Goal: Task Accomplishment & Management: Use online tool/utility

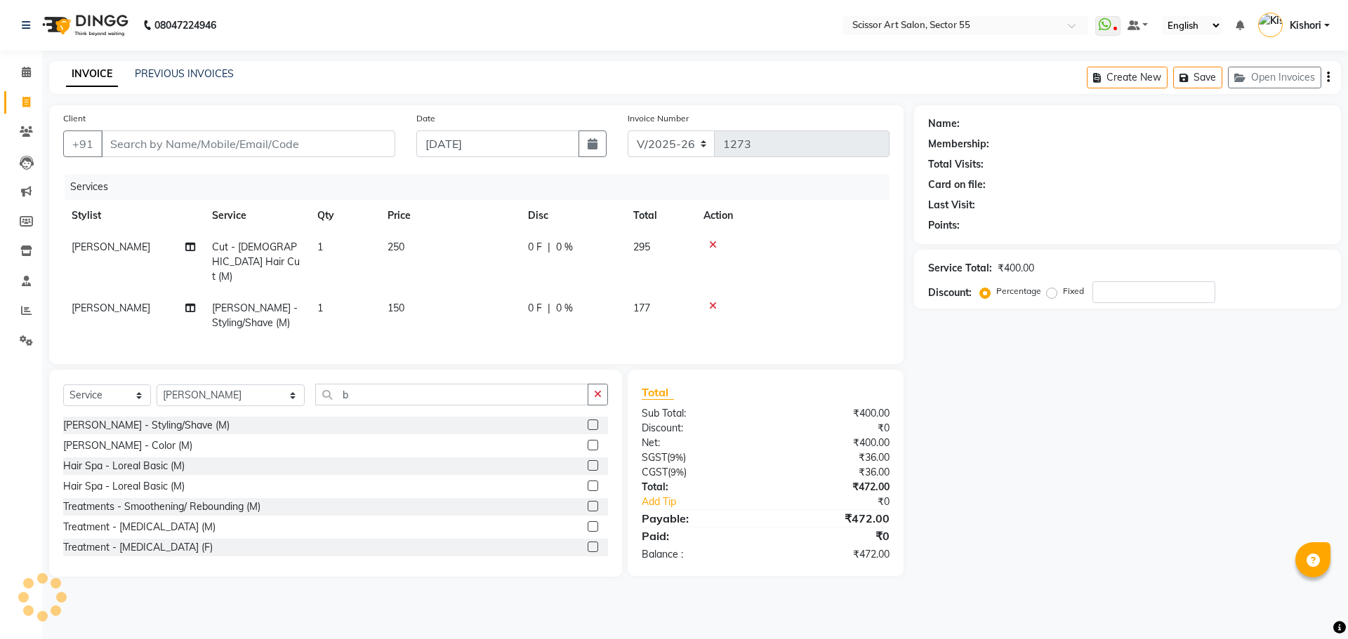
select select "4753"
select select "service"
select select "87795"
click at [316, 143] on input "Client" at bounding box center [248, 144] width 294 height 27
type input "1"
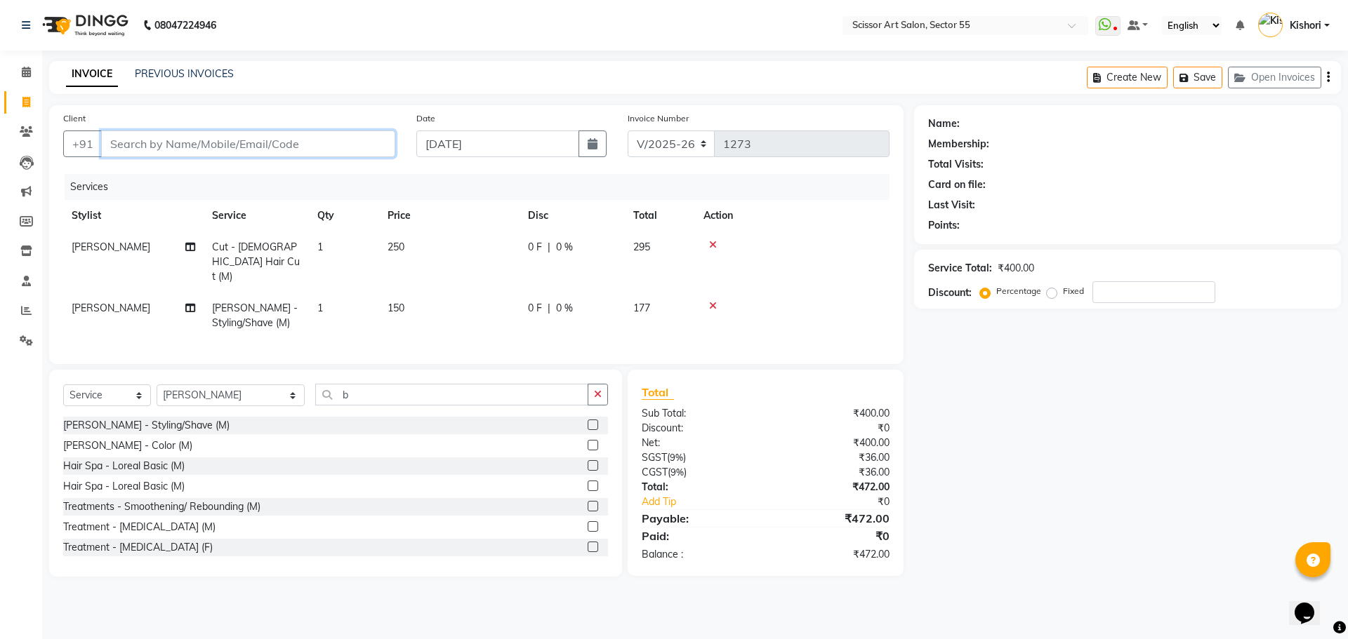
type input "0"
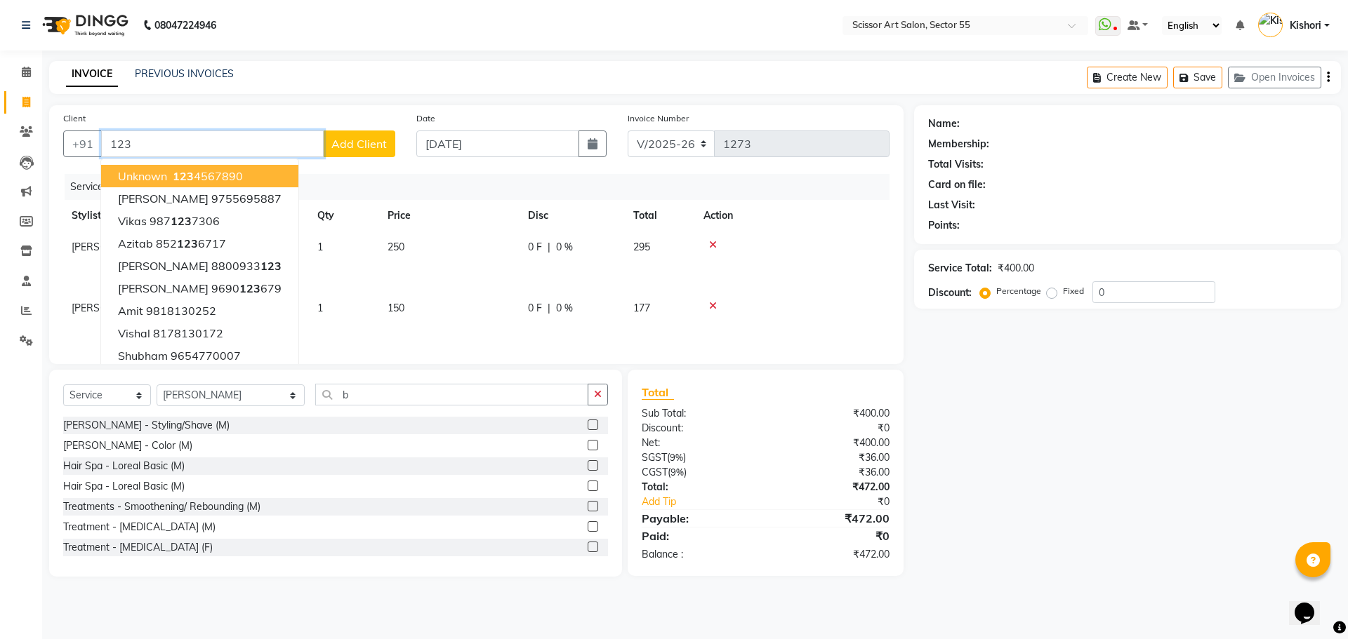
click at [240, 177] on ngb-highlight "123 4567890" at bounding box center [206, 176] width 73 height 14
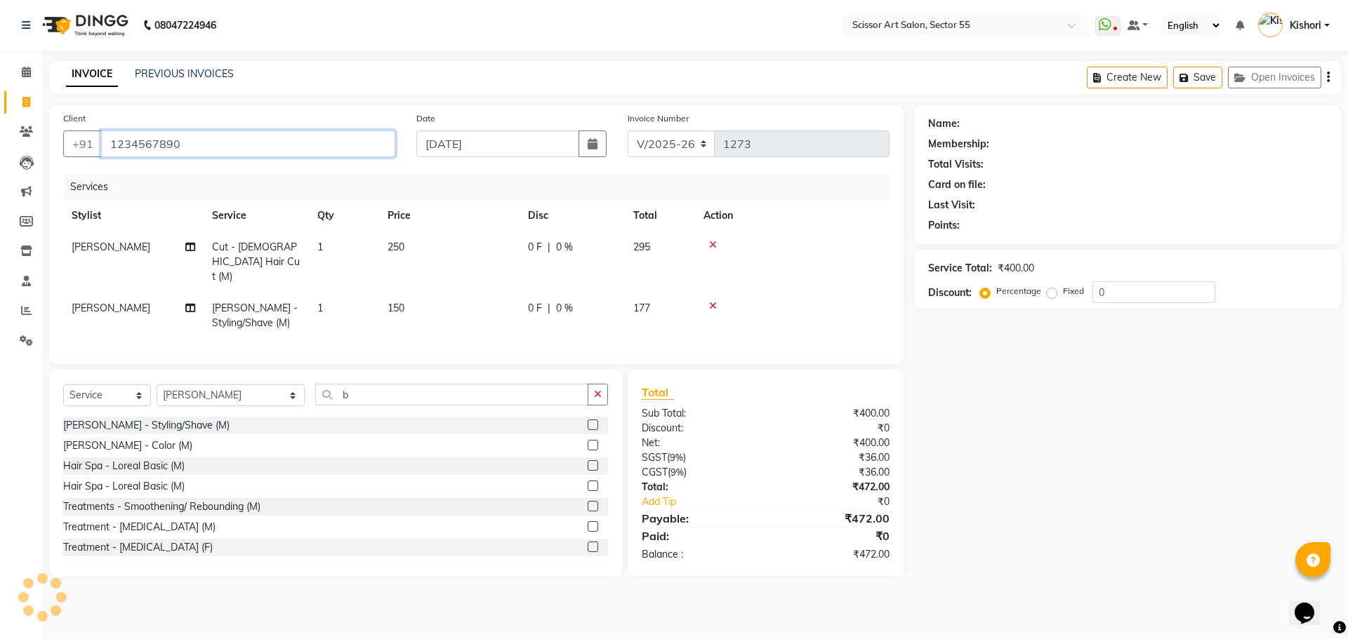
type input "1234567890"
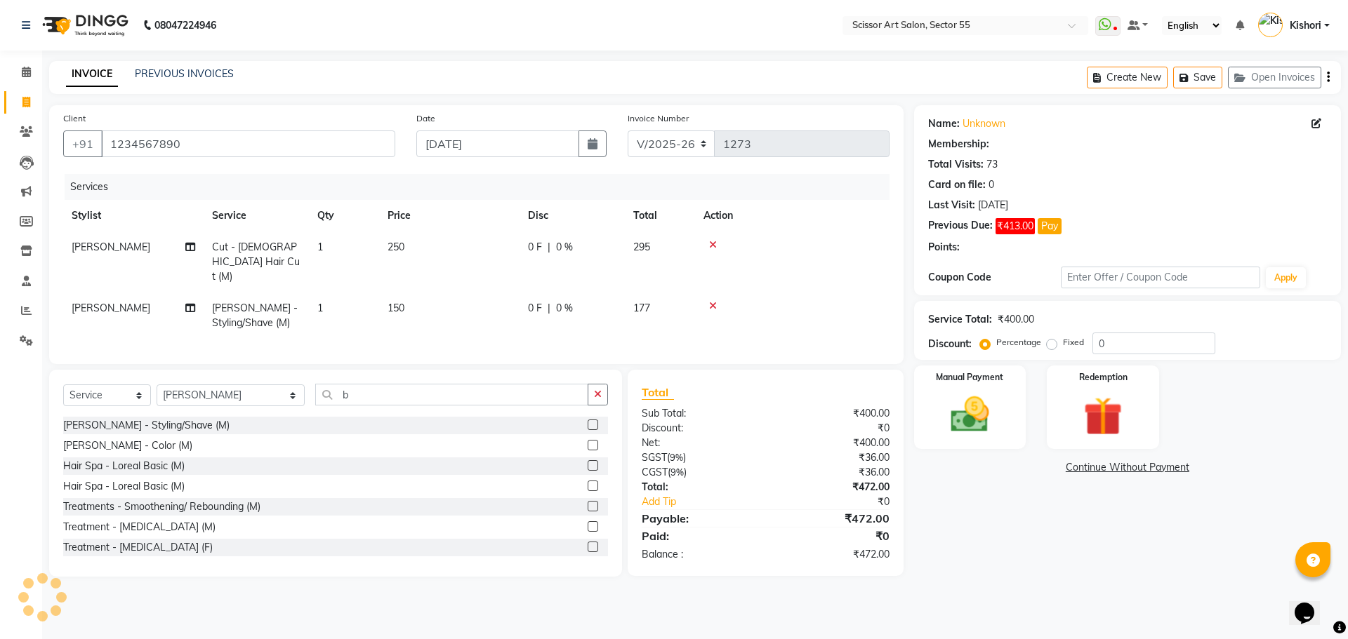
select select "1: Object"
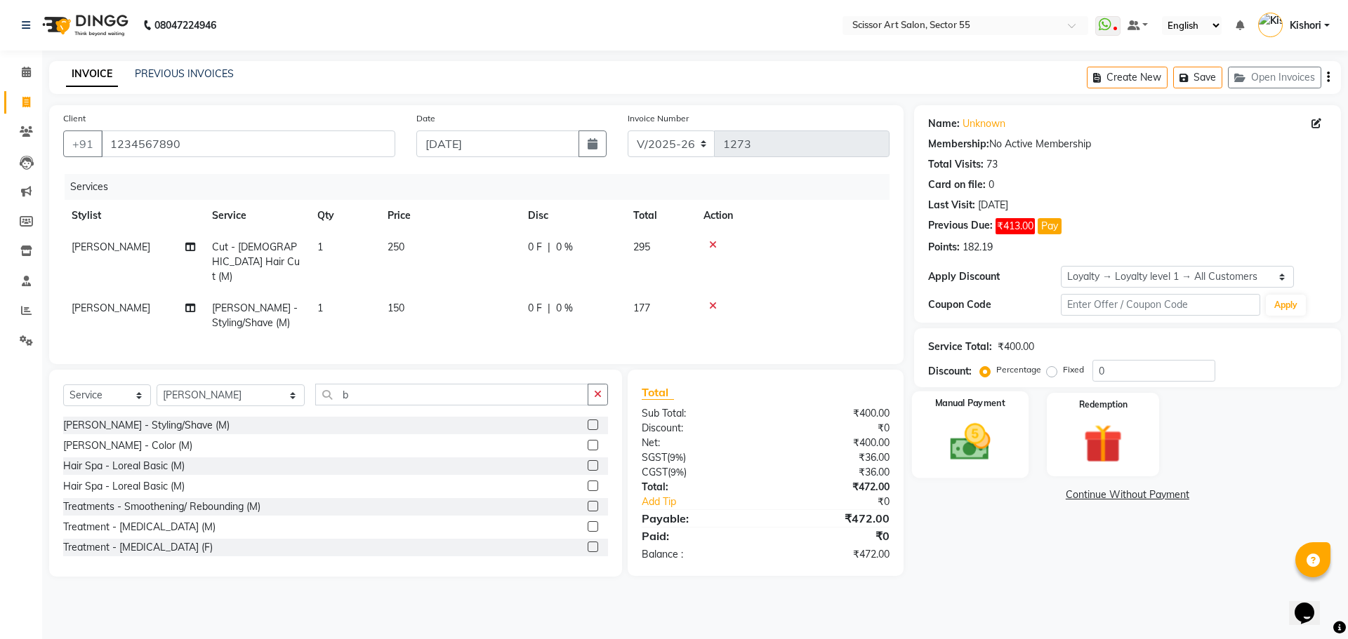
click at [983, 453] on img at bounding box center [969, 442] width 65 height 46
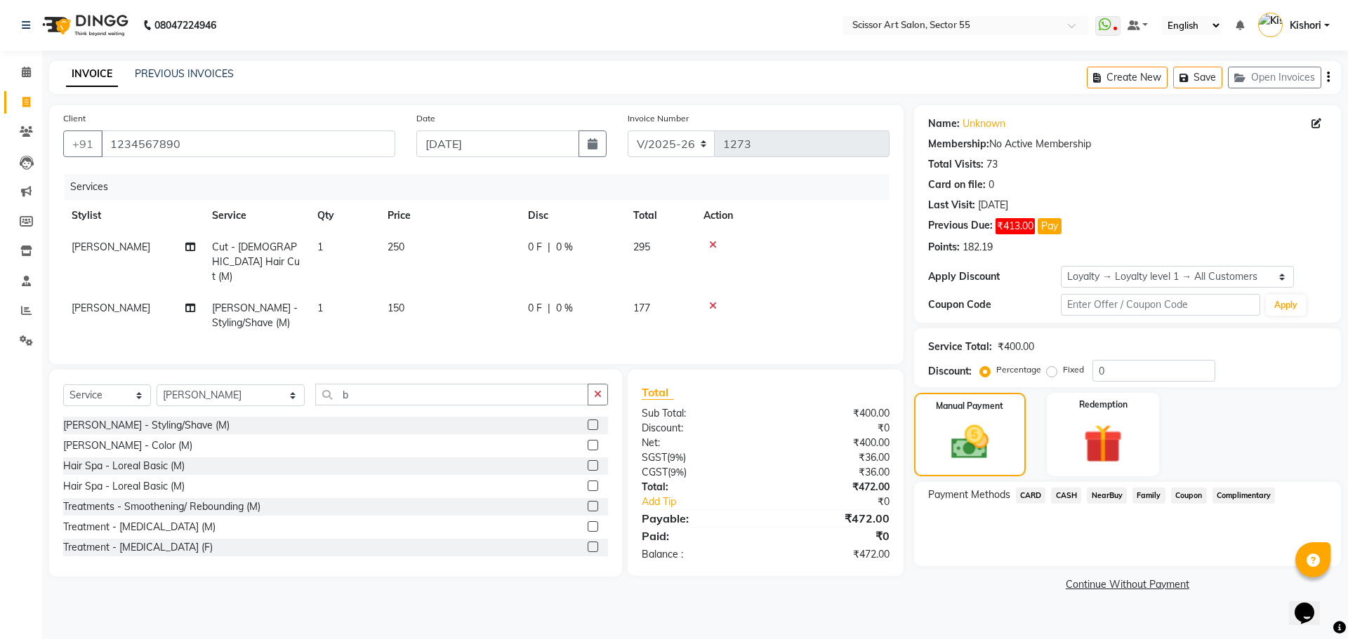
click at [1034, 494] on span "CARD" at bounding box center [1031, 496] width 30 height 16
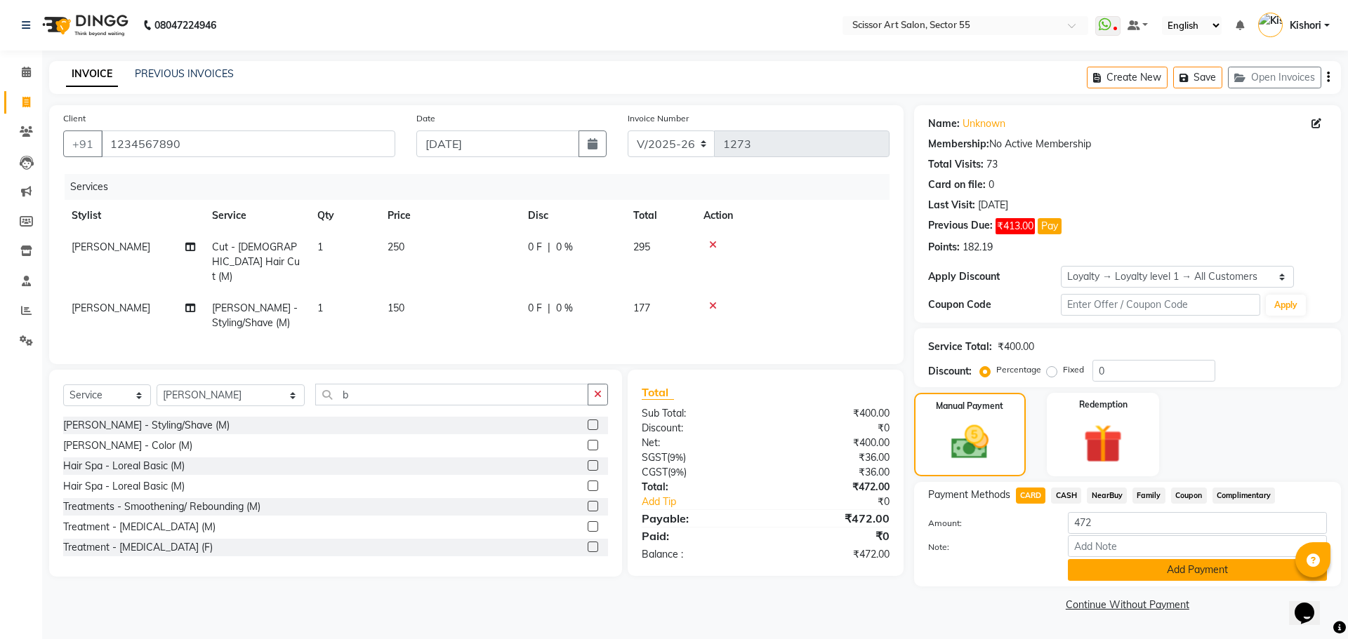
click at [1094, 566] on button "Add Payment" at bounding box center [1197, 570] width 259 height 22
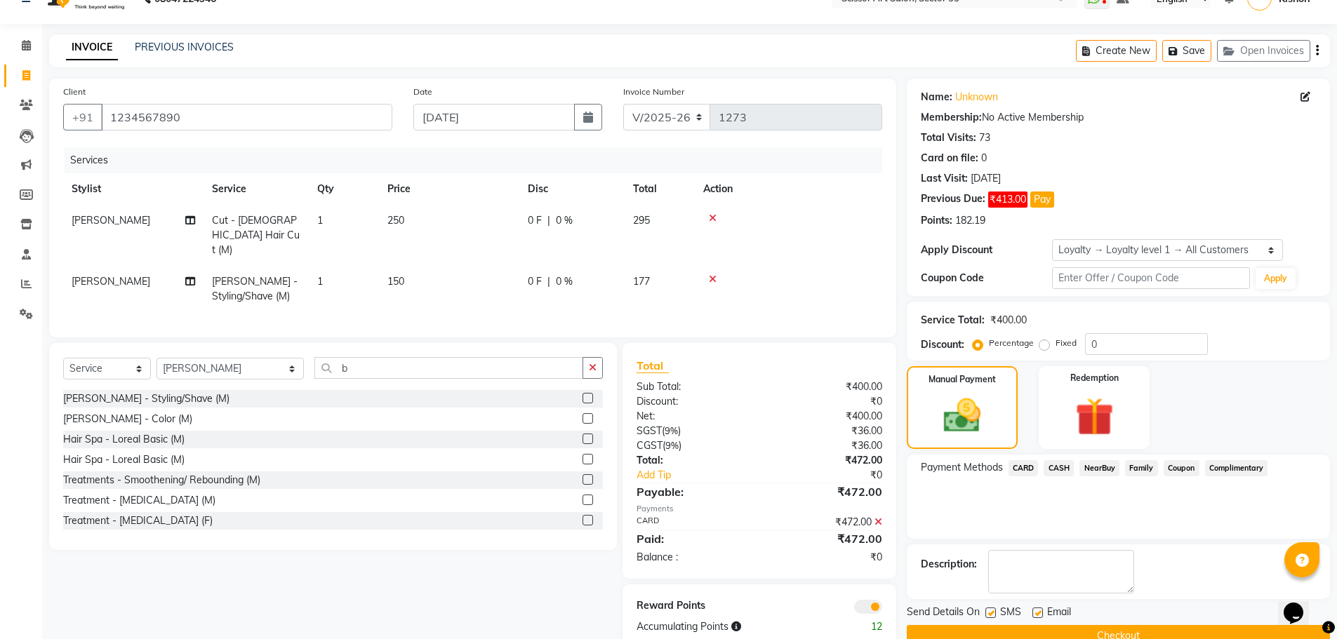
scroll to position [55, 0]
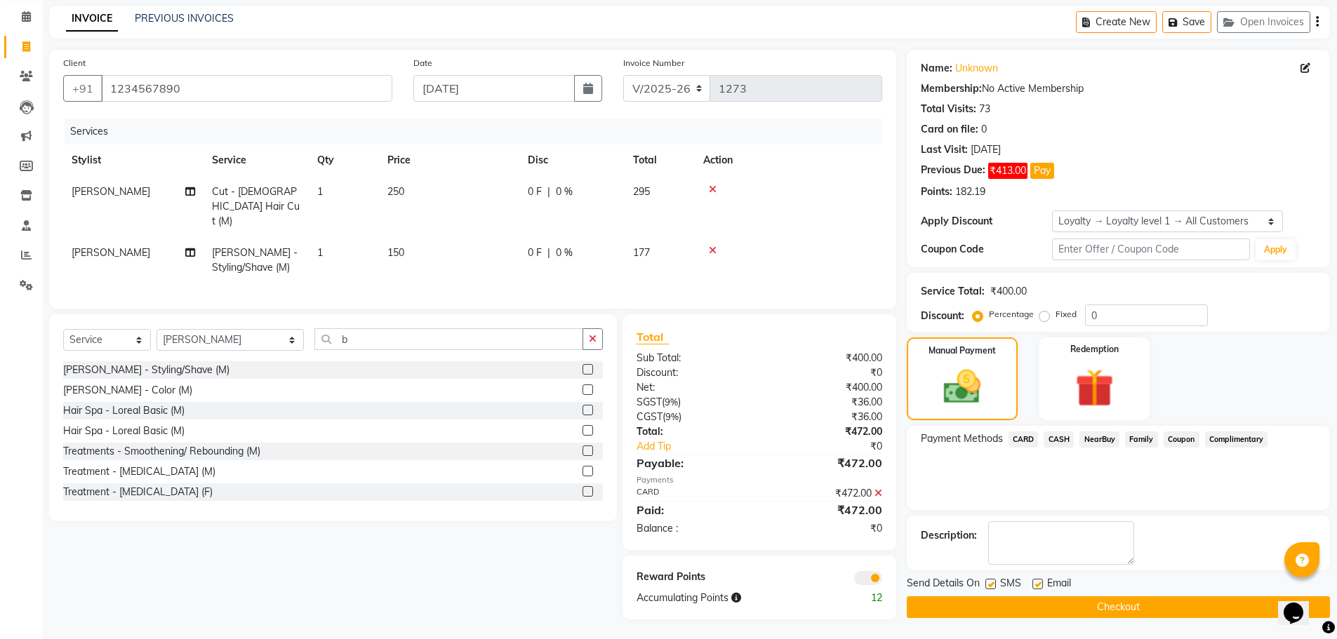
click at [871, 576] on span at bounding box center [868, 578] width 28 height 14
click at [882, 580] on input "checkbox" at bounding box center [882, 580] width 0 height 0
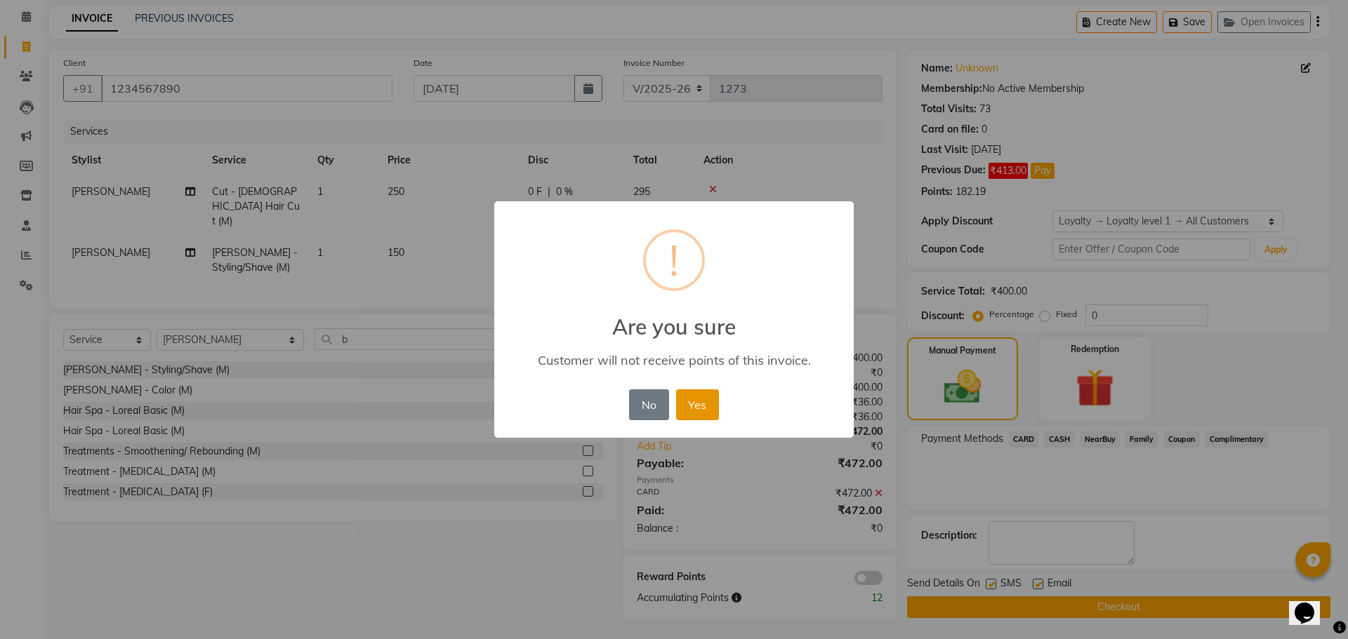
click at [693, 406] on button "Yes" at bounding box center [697, 405] width 43 height 31
click at [693, 406] on div "× ! Are you sure Customer will not receive points of this invoice. No No Yes" at bounding box center [674, 319] width 1348 height 639
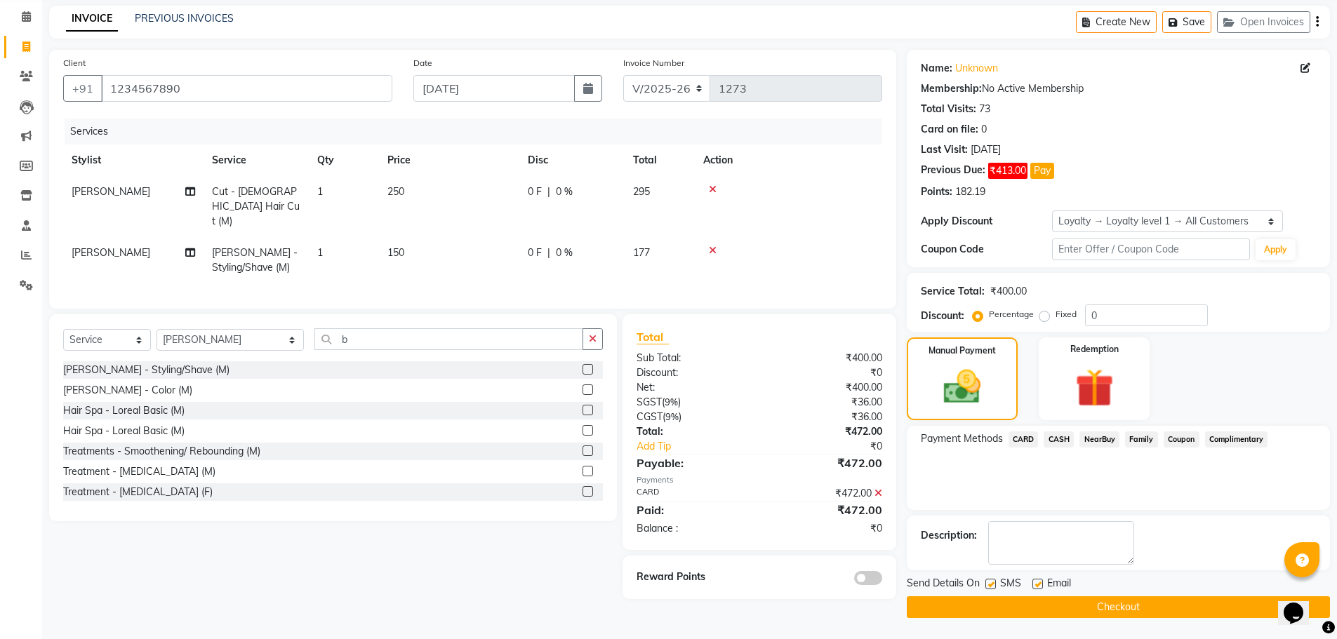
click at [1073, 602] on button "Checkout" at bounding box center [1118, 608] width 423 height 22
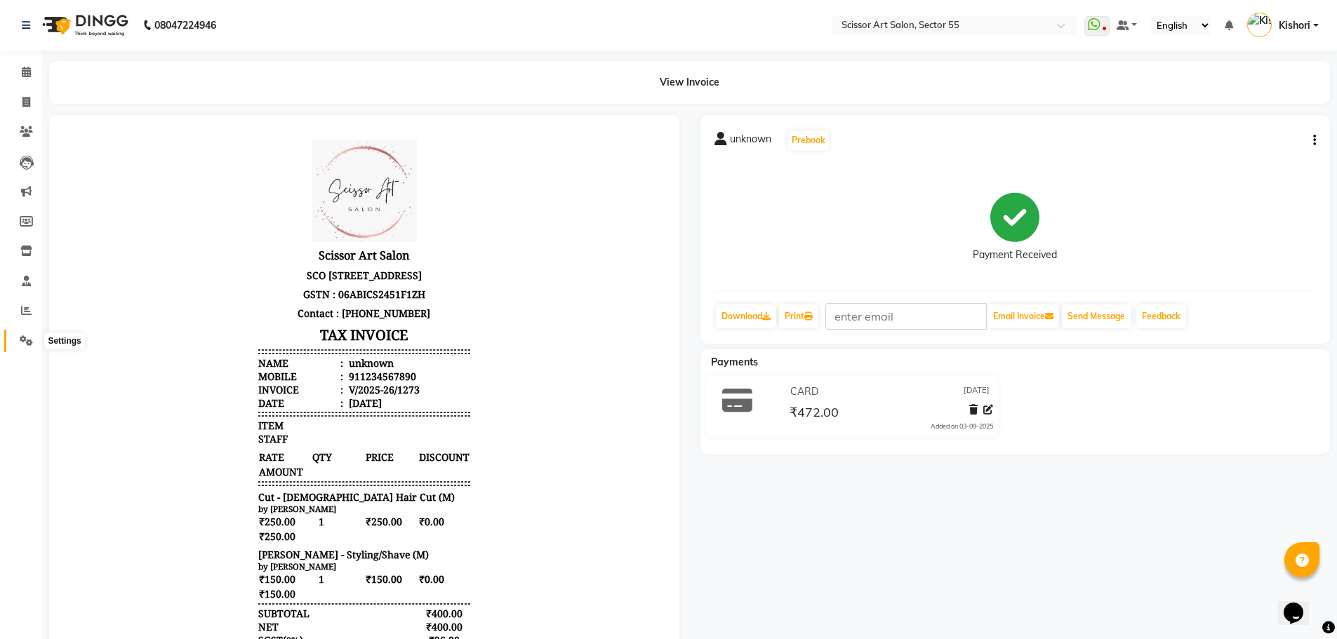
drag, startPoint x: 25, startPoint y: 336, endPoint x: 27, endPoint y: 327, distance: 8.9
click at [25, 333] on span at bounding box center [26, 341] width 25 height 16
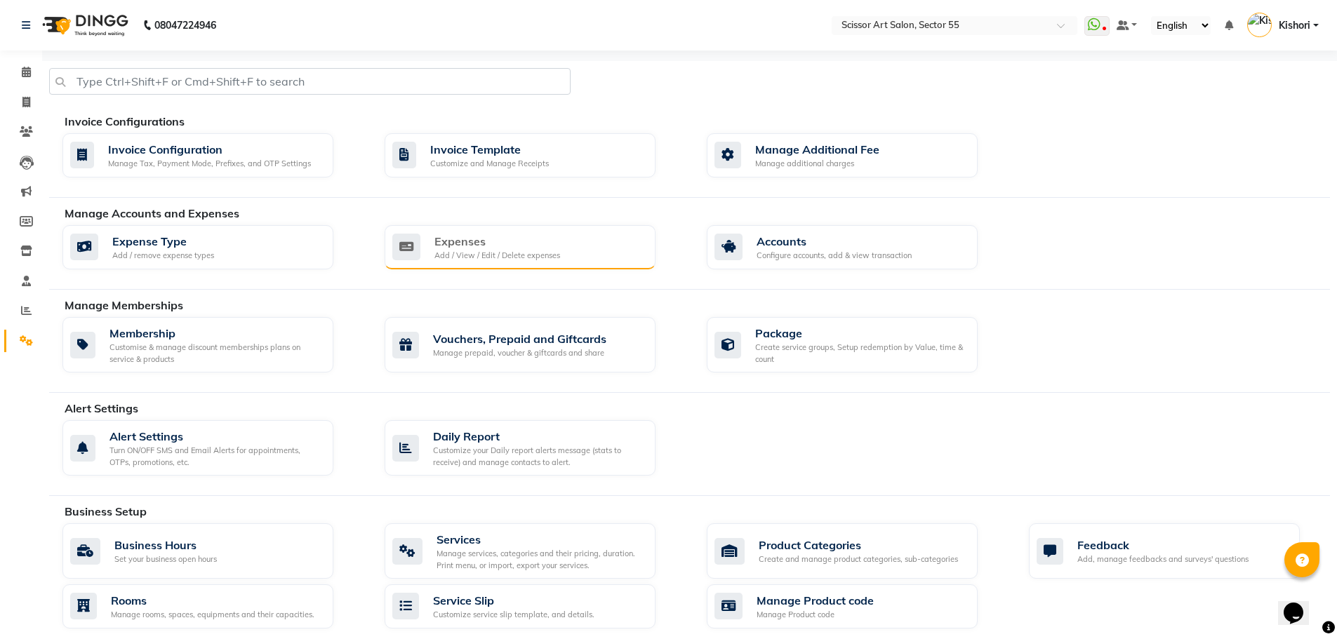
click at [562, 263] on div "Expenses Add / View / Edit / Delete expenses" at bounding box center [520, 247] width 271 height 45
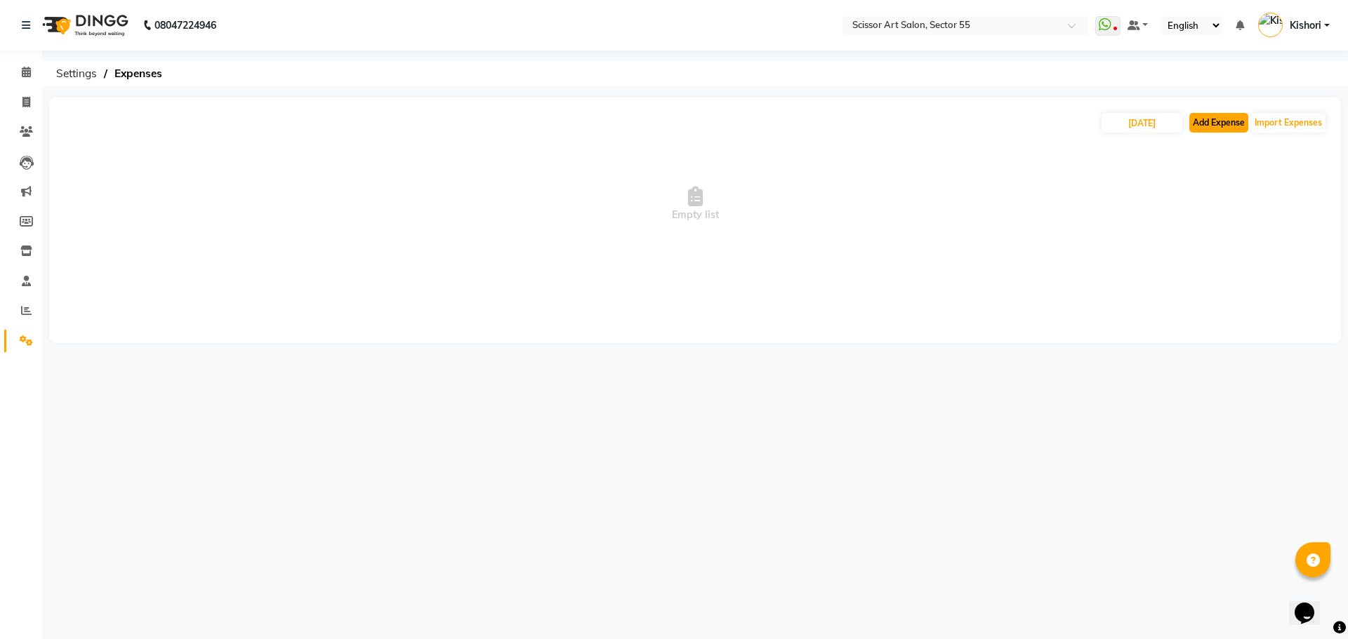
click at [1233, 124] on button "Add Expense" at bounding box center [1218, 123] width 59 height 20
select select "1"
select select "3597"
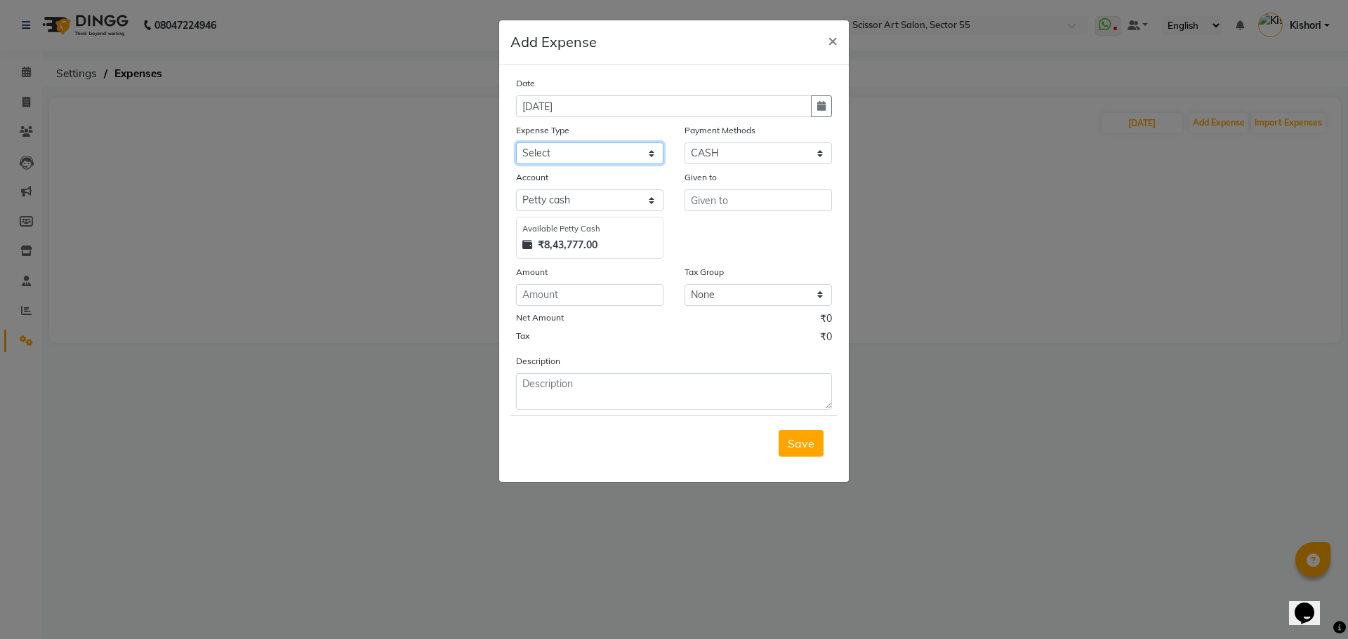
click at [613, 155] on select "Select Advance Salary Bank charges Car maintenance Cash transfer to bank Cash t…" at bounding box center [589, 153] width 147 height 22
select select "22483"
click at [516, 142] on select "Select Advance Salary Bank charges Car maintenance Cash transfer to bank Cash t…" at bounding box center [589, 153] width 147 height 22
click at [539, 449] on div "Save" at bounding box center [673, 443] width 327 height 55
click at [595, 379] on div "Description" at bounding box center [673, 382] width 337 height 56
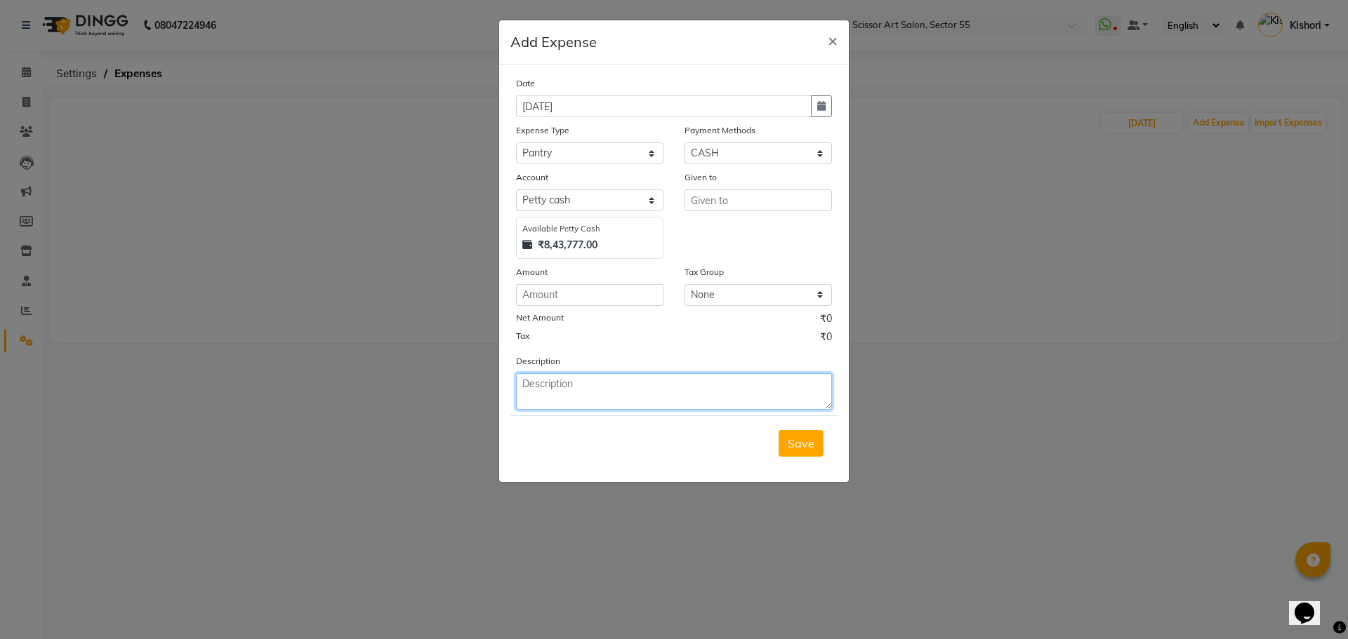
click at [595, 383] on textarea at bounding box center [674, 391] width 316 height 37
type textarea "20 liter water"
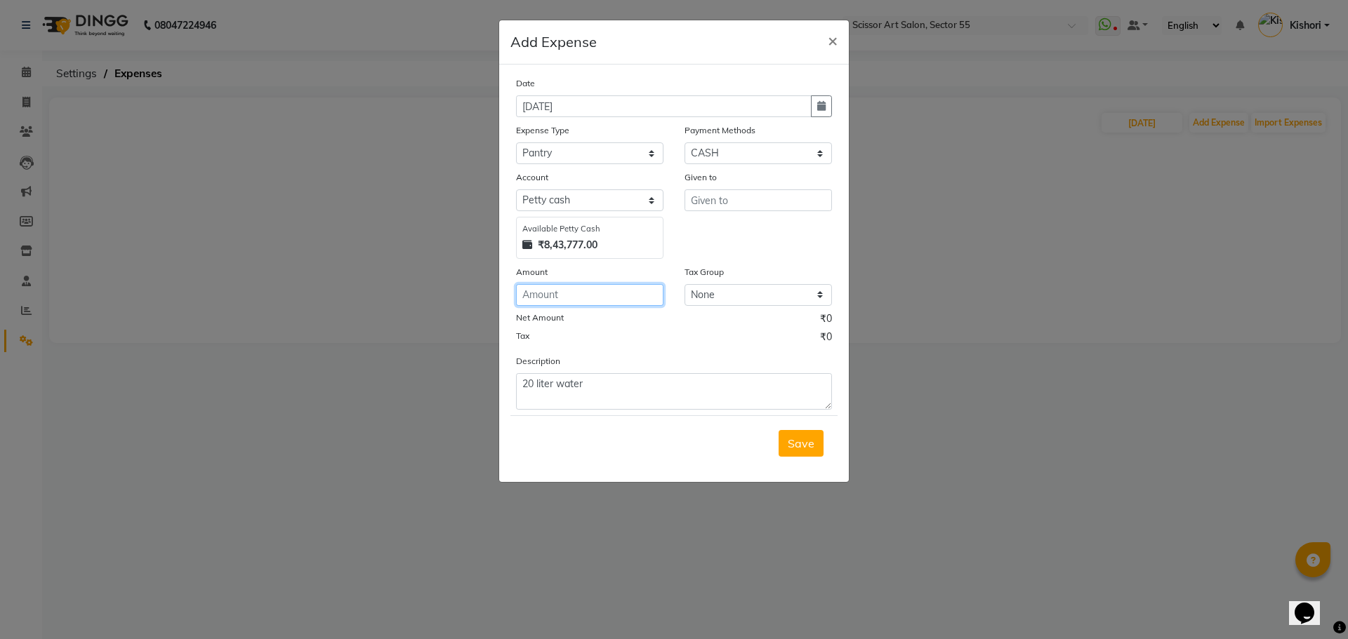
click at [625, 287] on input "number" at bounding box center [589, 295] width 147 height 22
type input "570"
click at [764, 207] on input "text" at bounding box center [757, 201] width 147 height 22
type input "diliver boy"
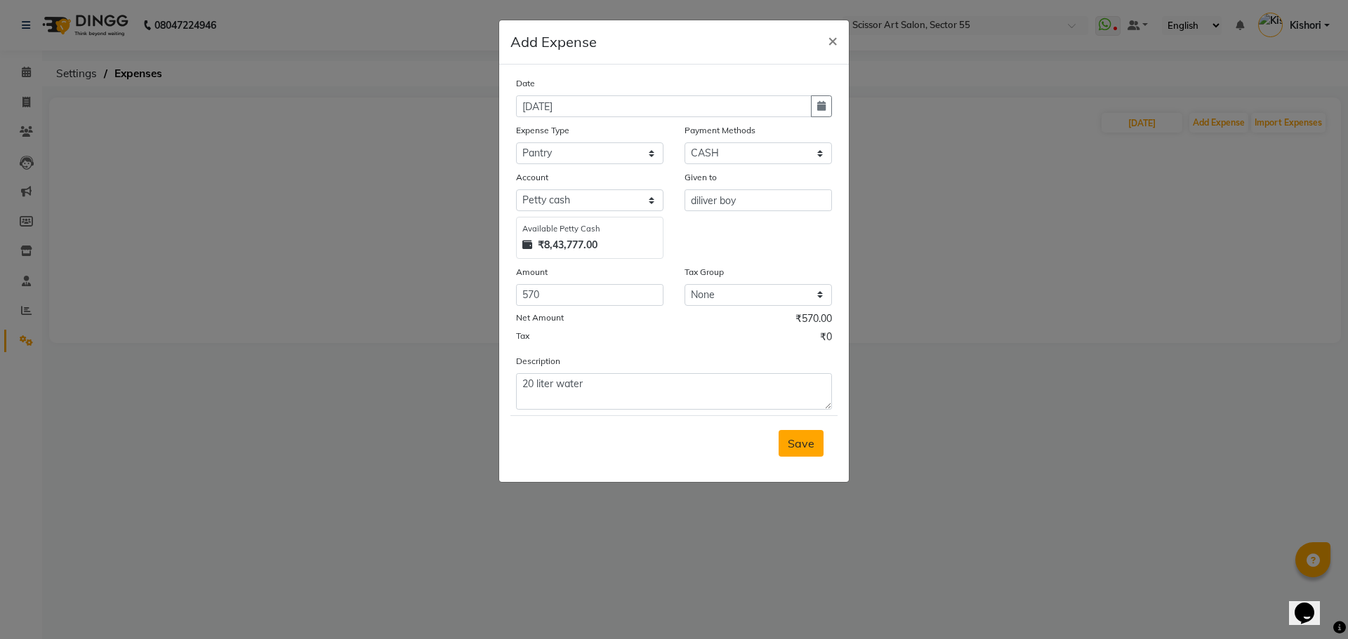
click at [797, 449] on span "Save" at bounding box center [801, 444] width 27 height 14
click at [797, 449] on div "Save" at bounding box center [673, 443] width 327 height 55
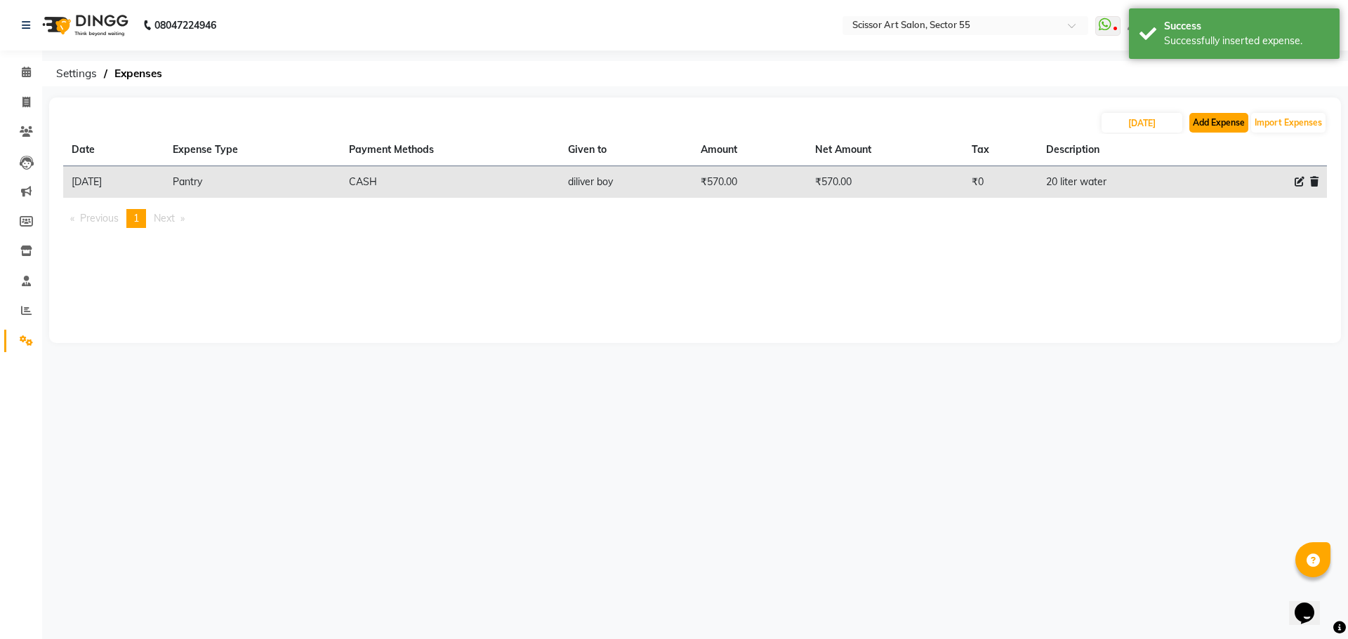
click at [1205, 129] on button "Add Expense" at bounding box center [1218, 123] width 59 height 20
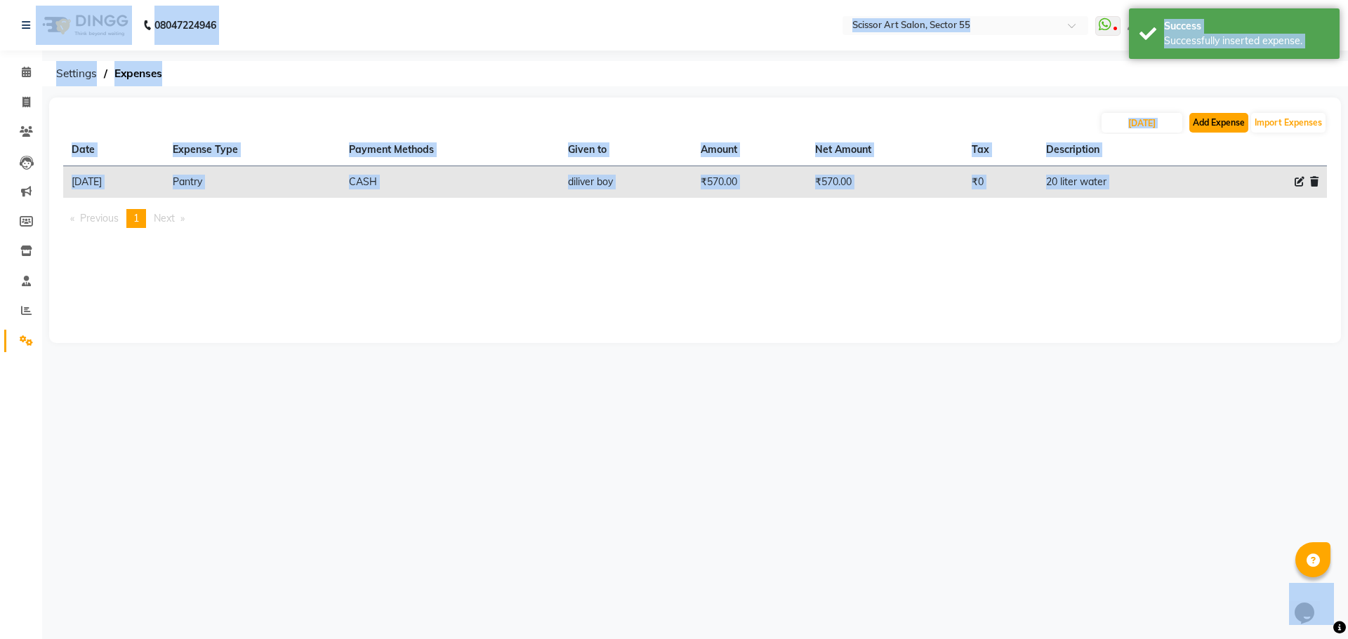
click at [1230, 122] on button "Add Expense" at bounding box center [1218, 123] width 59 height 20
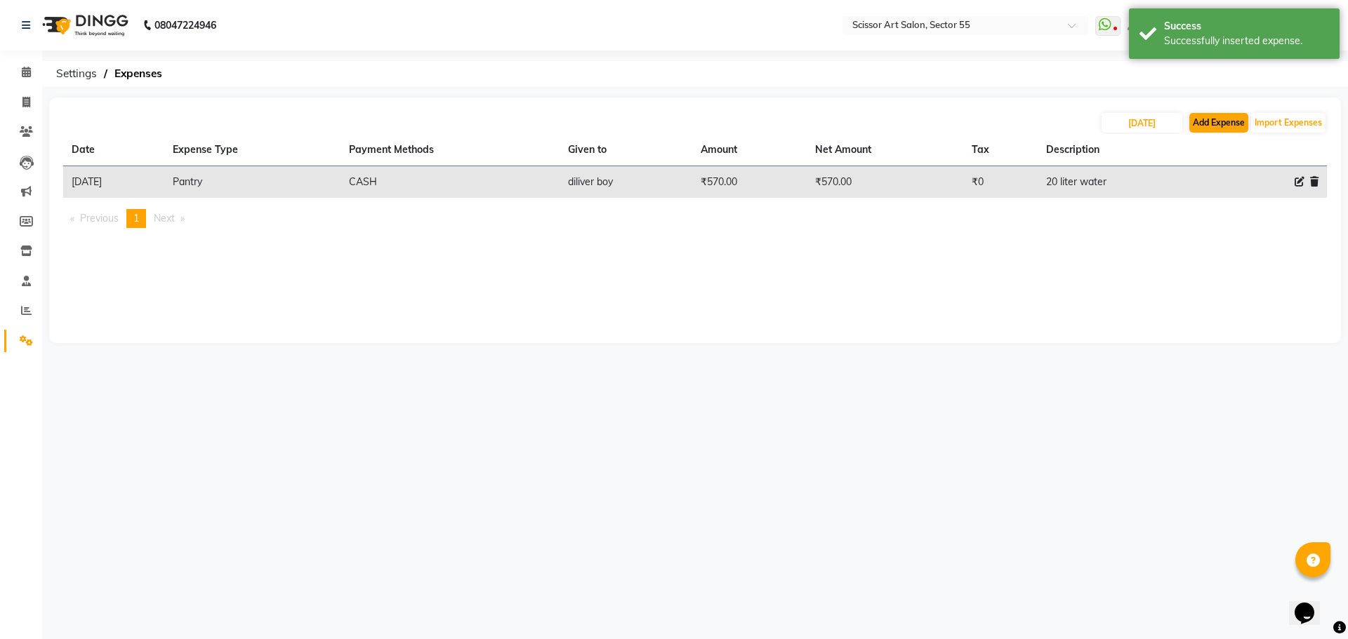
select select "1"
select select "3597"
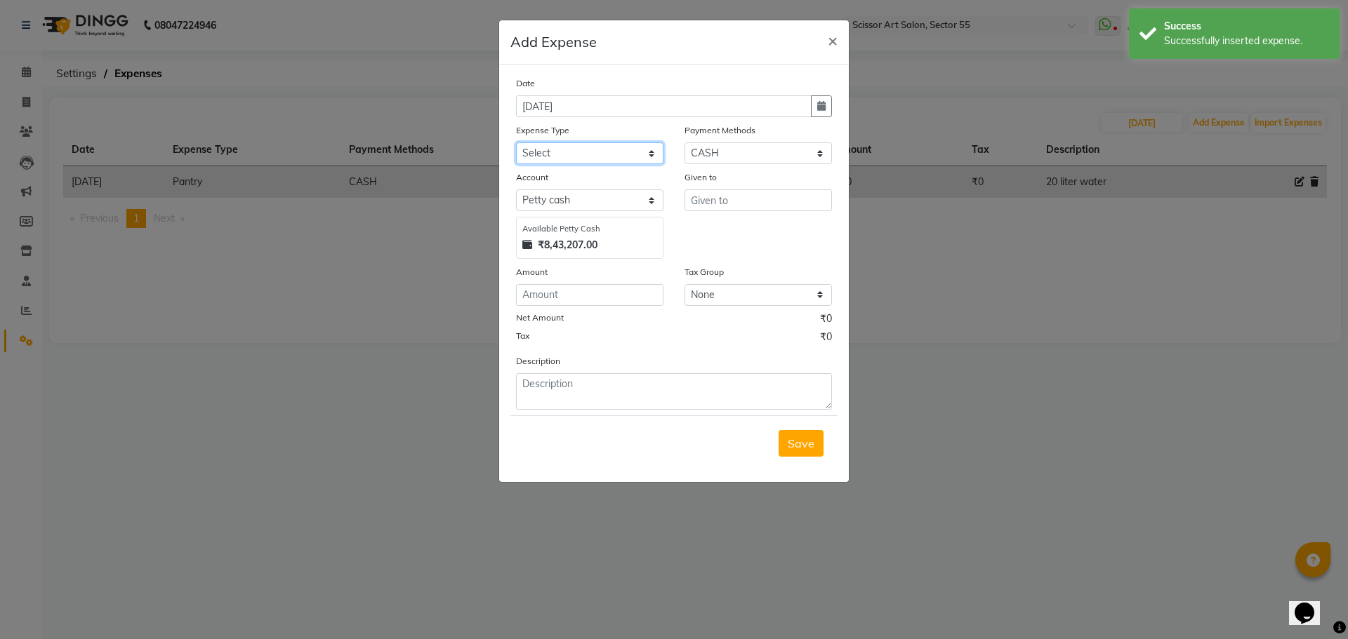
click at [577, 152] on select "Select Advance Salary Bank charges Car maintenance Cash transfer to bank Cash t…" at bounding box center [589, 153] width 147 height 22
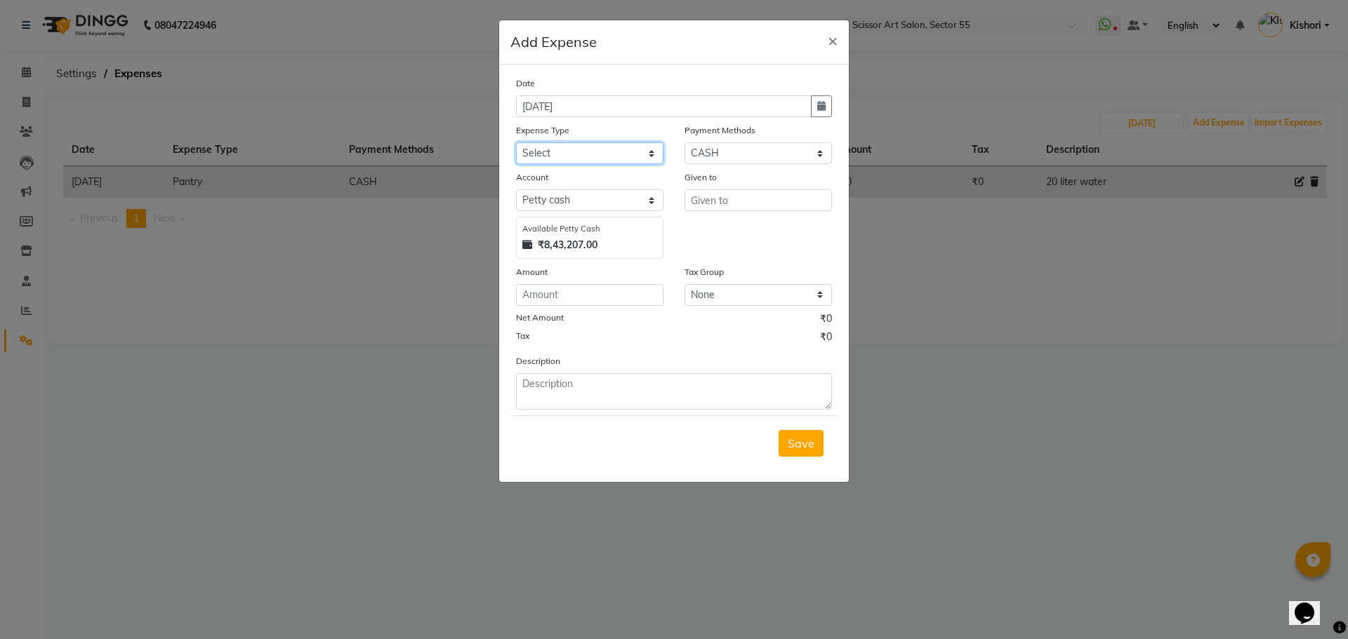
select select "22477"
click at [516, 142] on select "Select Advance Salary Bank charges Car maintenance Cash transfer to bank Cash t…" at bounding box center [589, 153] width 147 height 22
click at [589, 289] on input "number" at bounding box center [589, 295] width 147 height 22
type input "30"
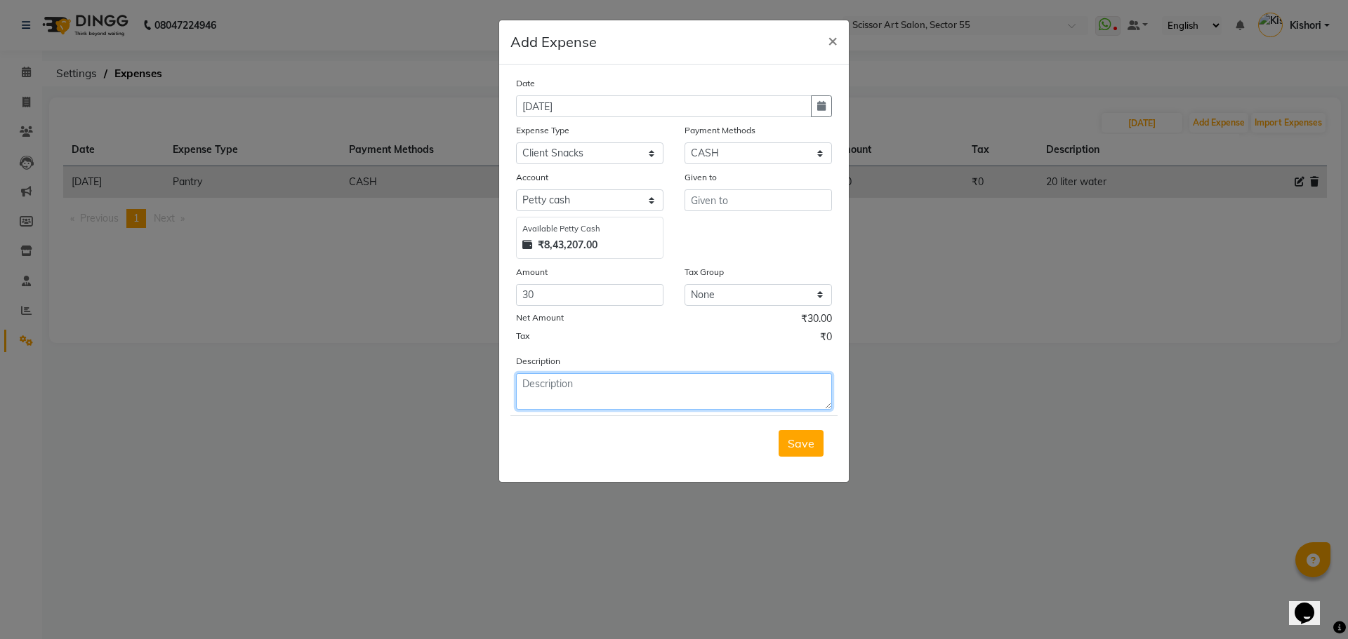
click at [573, 383] on textarea at bounding box center [674, 391] width 316 height 37
type textarea "M sir ( frnd )"
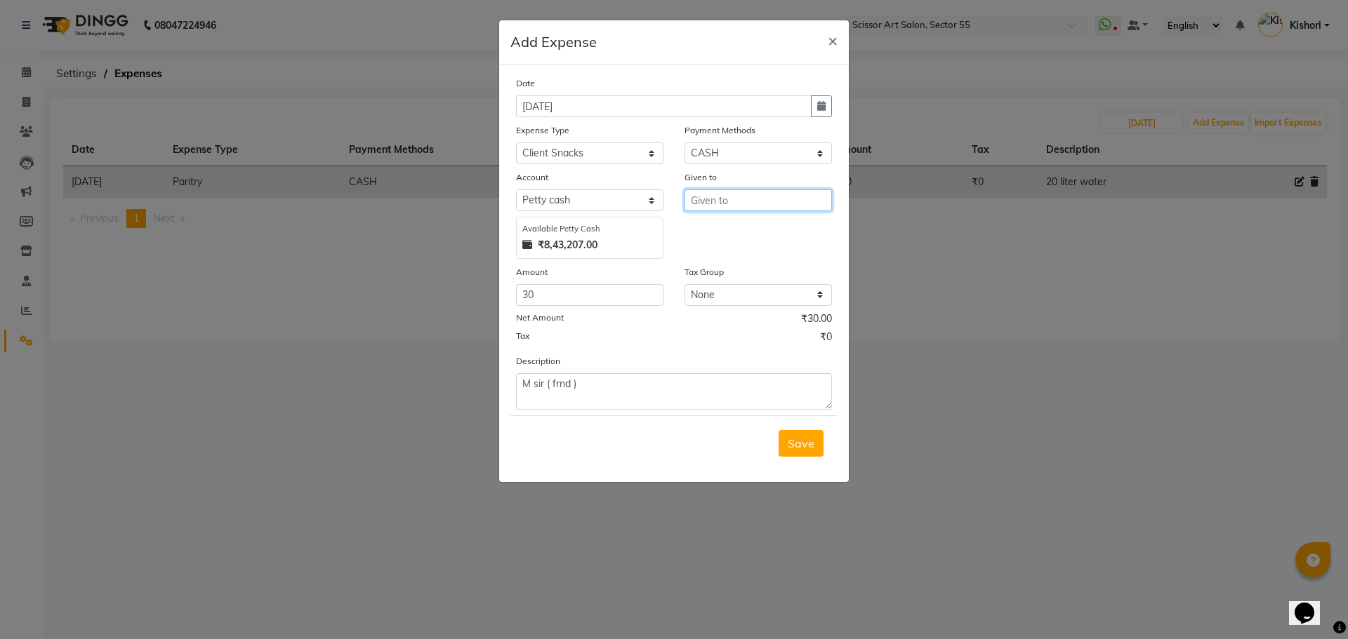
click at [773, 201] on input "text" at bounding box center [757, 201] width 147 height 22
click at [776, 224] on button "Sud eep" at bounding box center [740, 230] width 111 height 22
type input "[PERSON_NAME]"
click at [804, 438] on span "Save" at bounding box center [801, 444] width 27 height 14
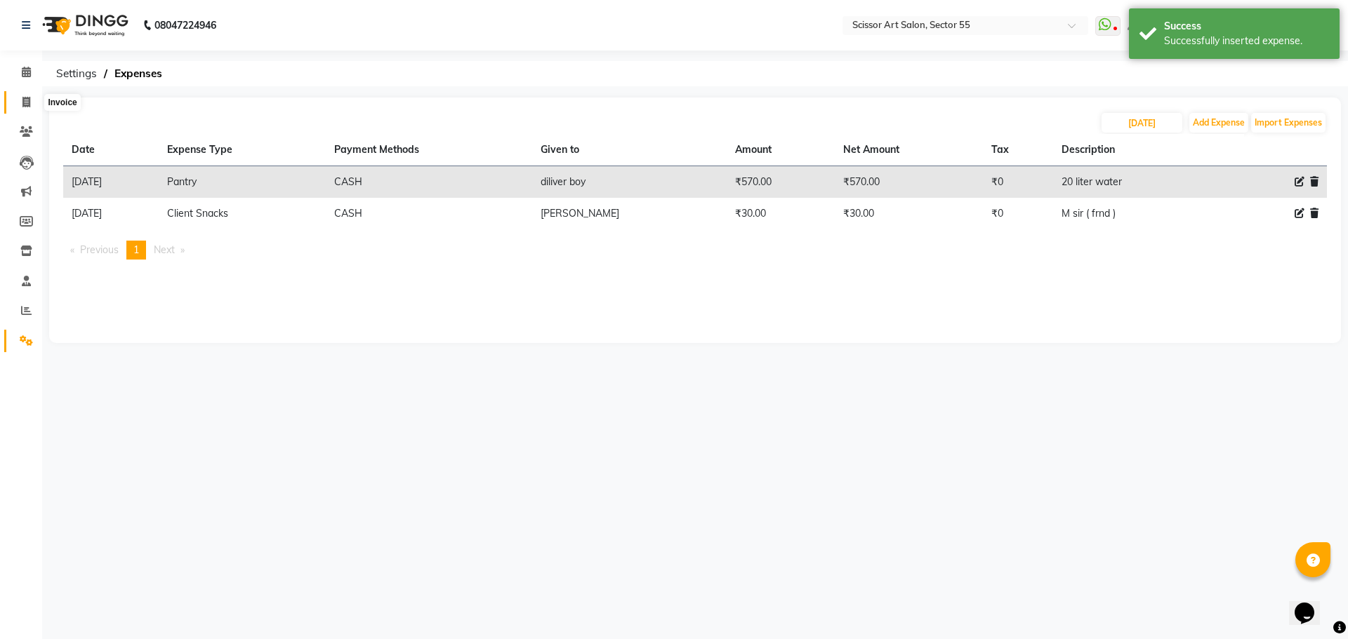
click at [22, 101] on icon at bounding box center [26, 102] width 8 height 11
select select "service"
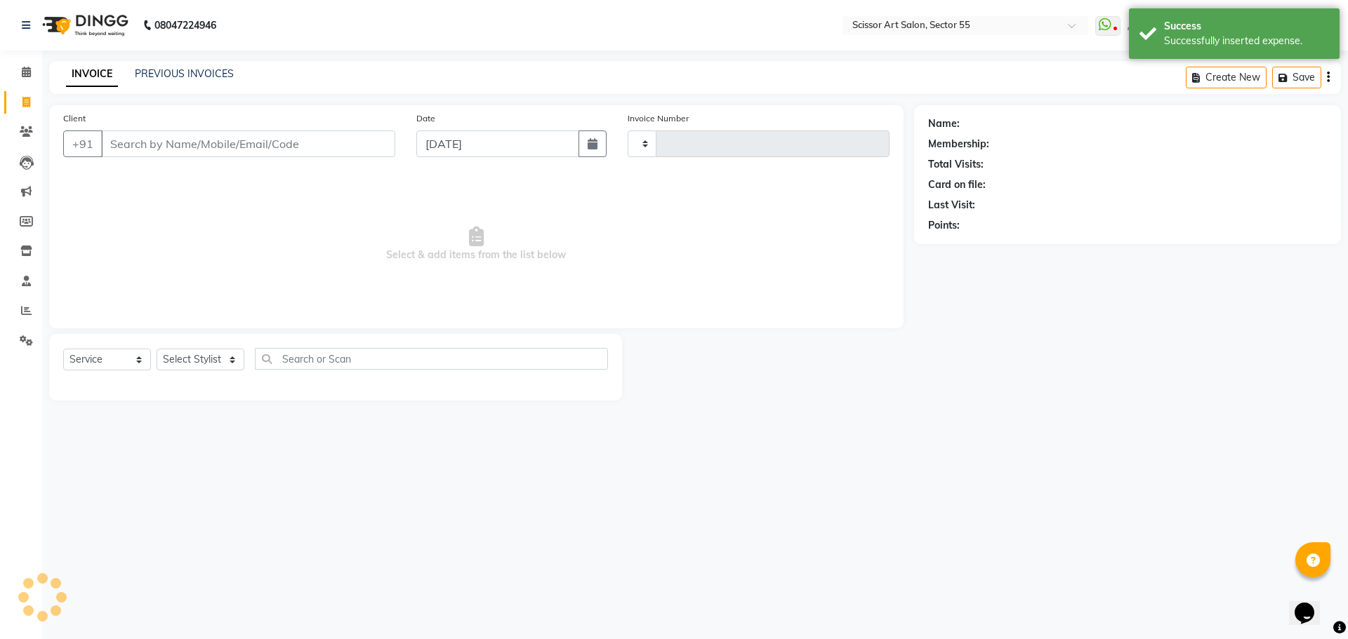
type input "1274"
select select "4753"
